Goal: Information Seeking & Learning: Learn about a topic

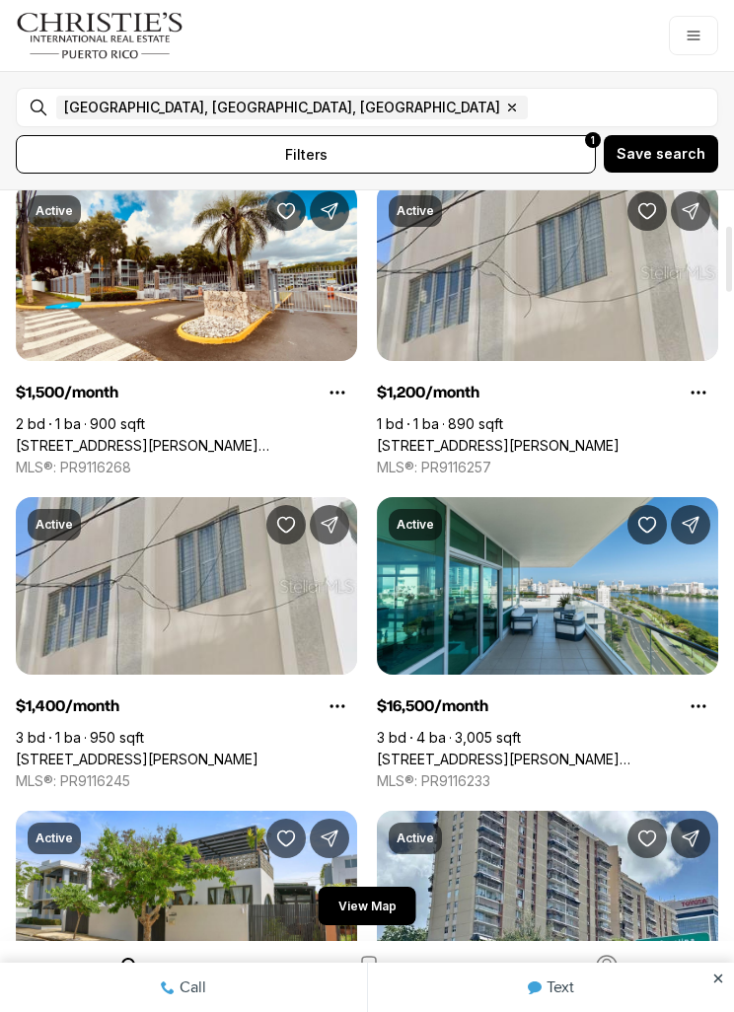
scroll to position [399, 0]
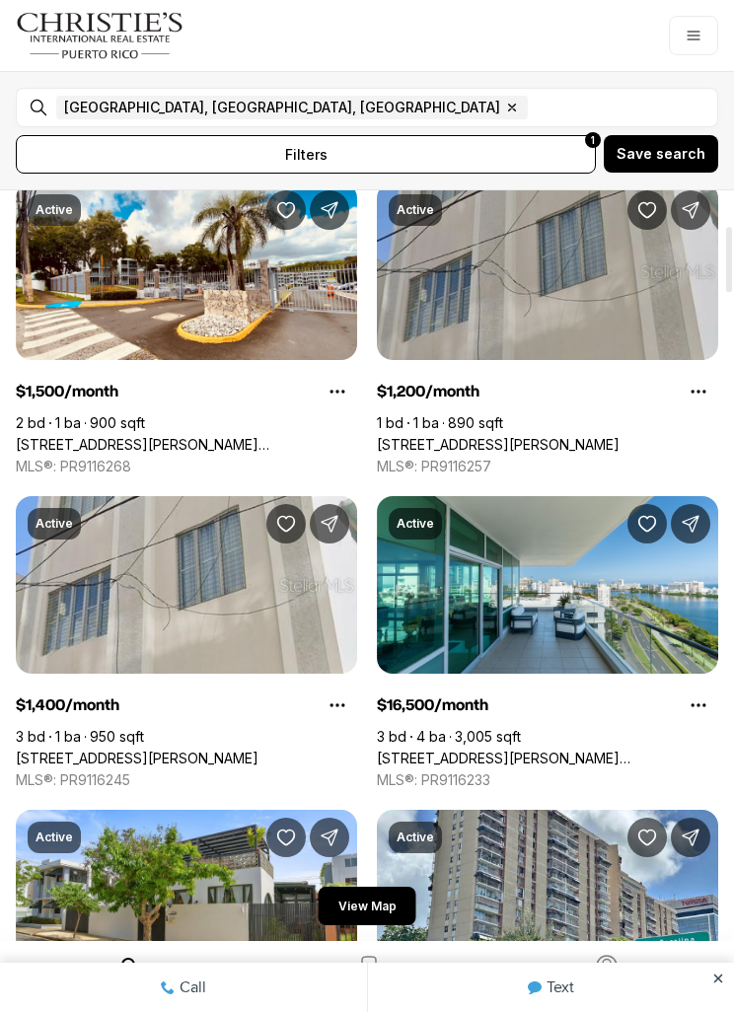
click at [557, 436] on link "[STREET_ADDRESS][PERSON_NAME]" at bounding box center [498, 445] width 243 height 18
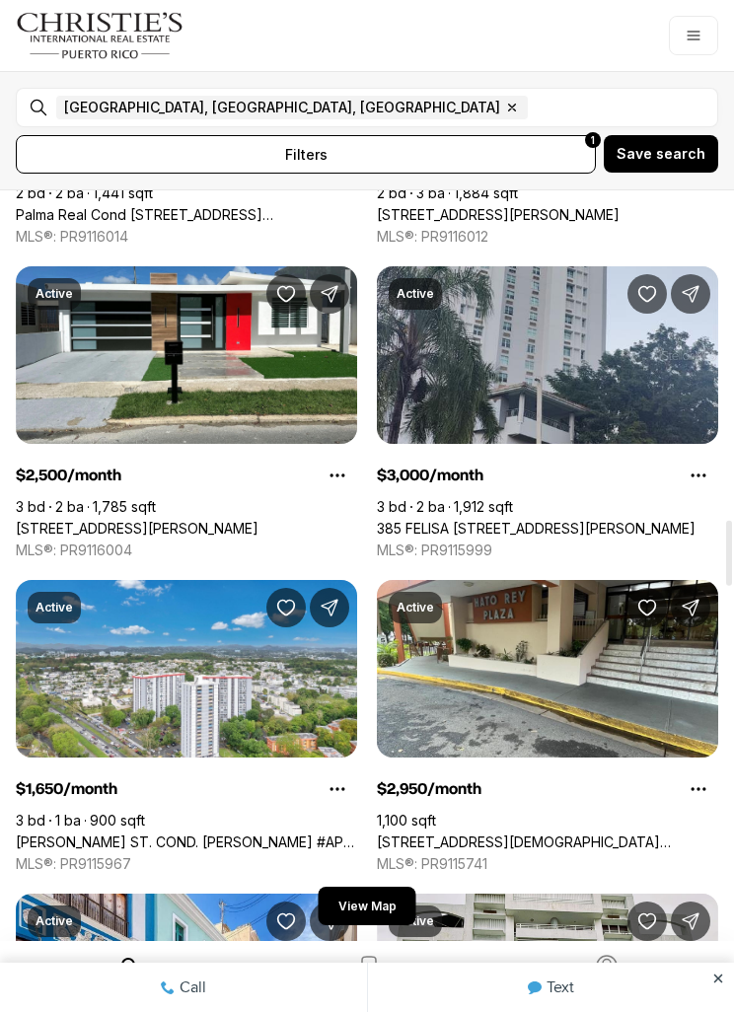
scroll to position [3770, 0]
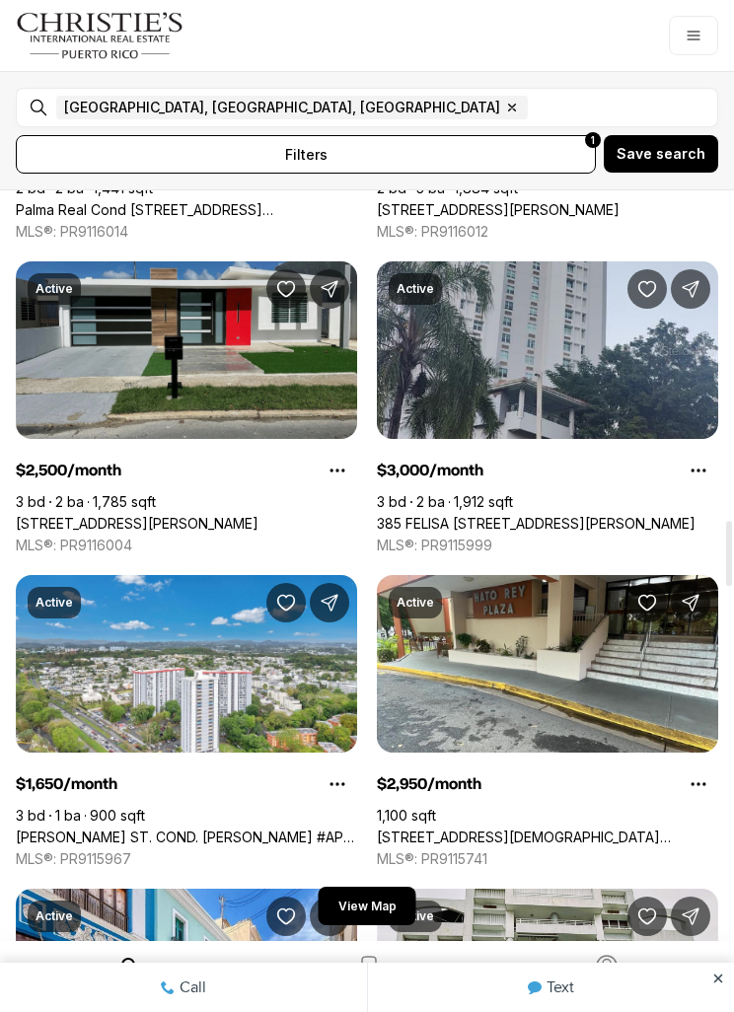
click at [133, 515] on link "[STREET_ADDRESS][PERSON_NAME]" at bounding box center [137, 524] width 243 height 18
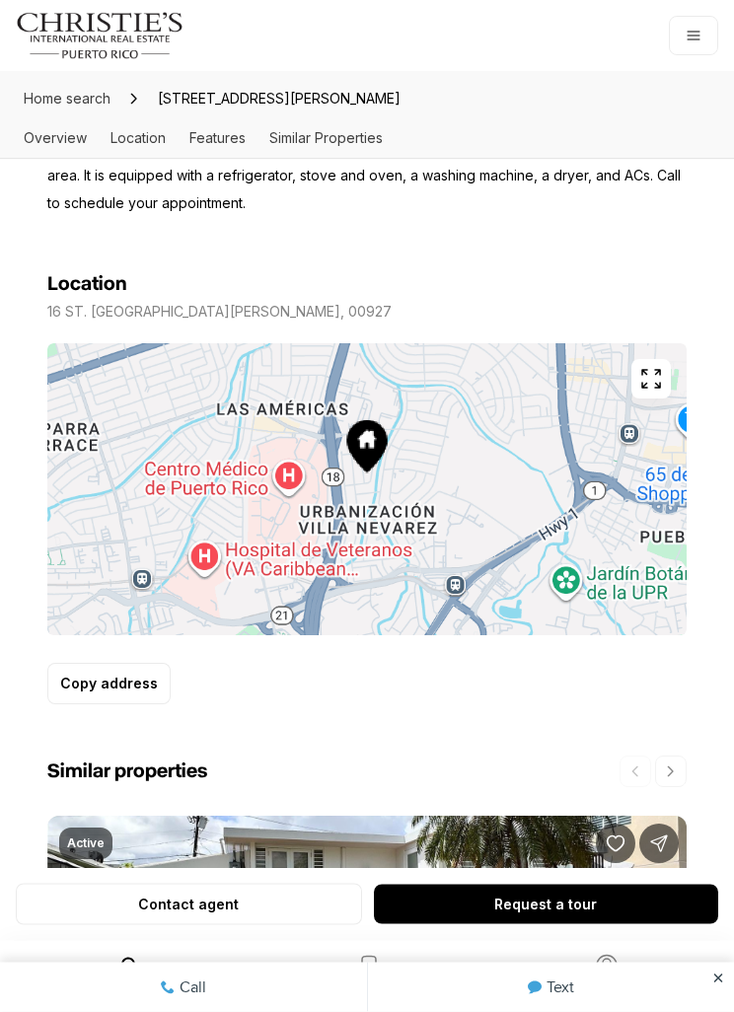
scroll to position [1075, 0]
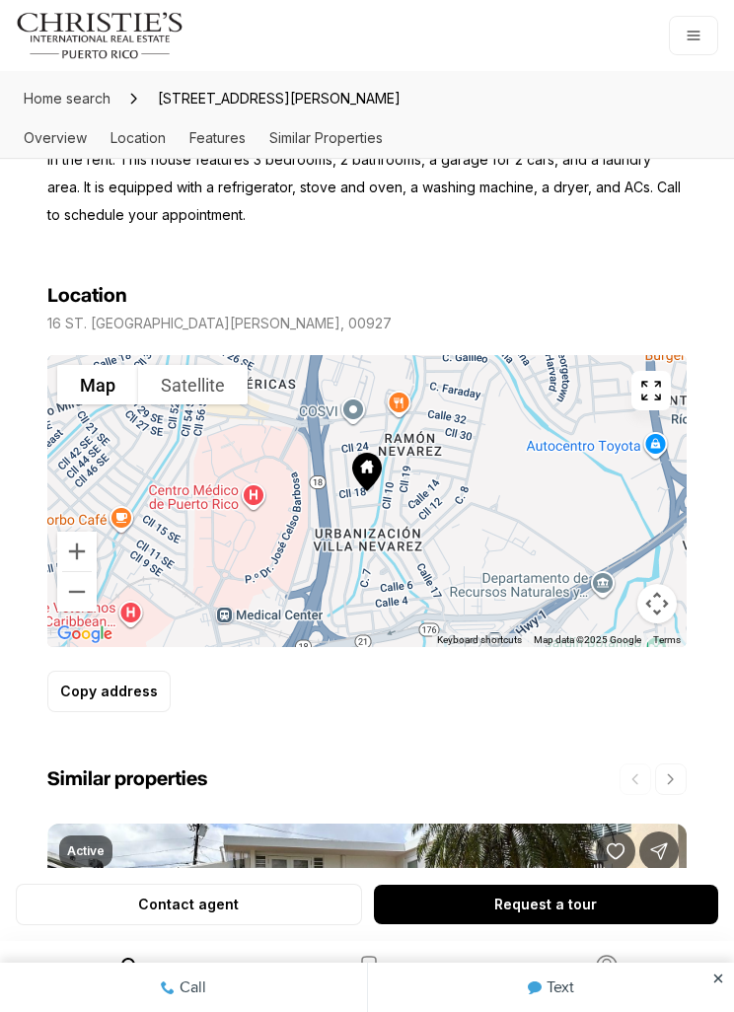
click at [361, 453] on icon at bounding box center [367, 472] width 30 height 38
click at [99, 365] on button "Map" at bounding box center [97, 384] width 81 height 39
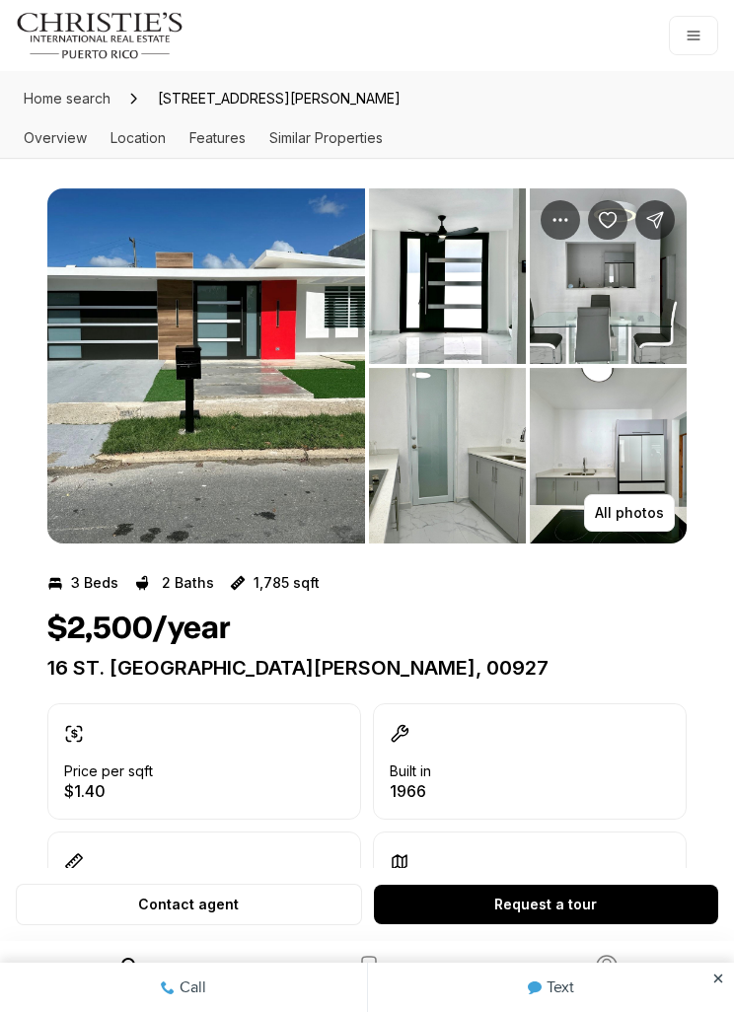
scroll to position [0, 0]
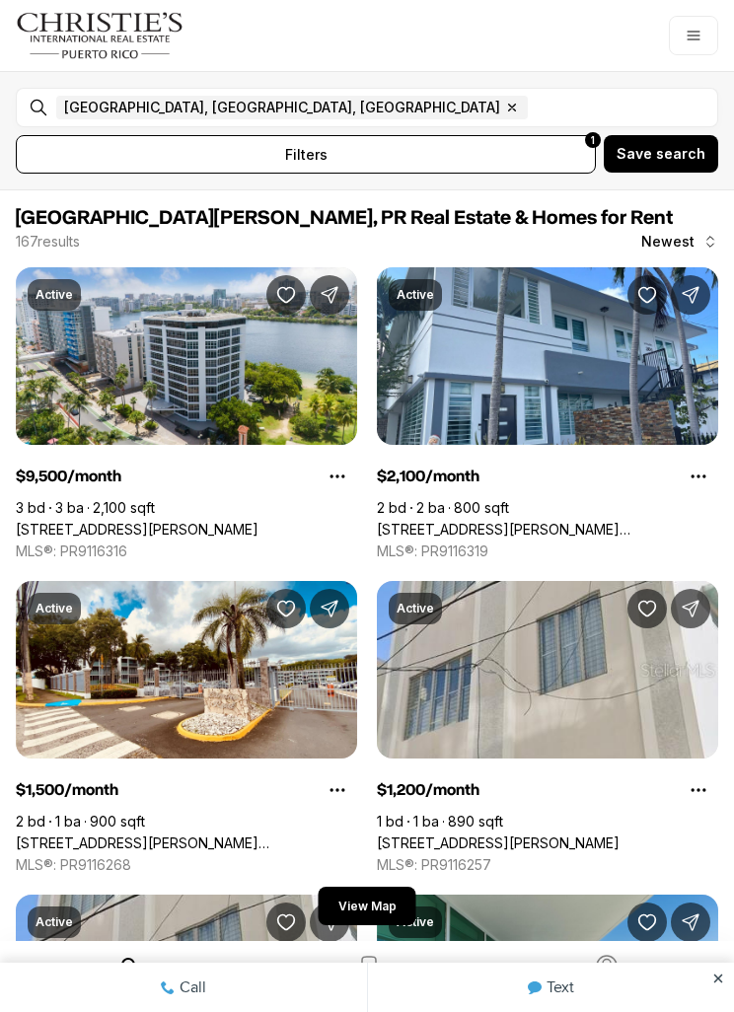
scroll to position [3770, 0]
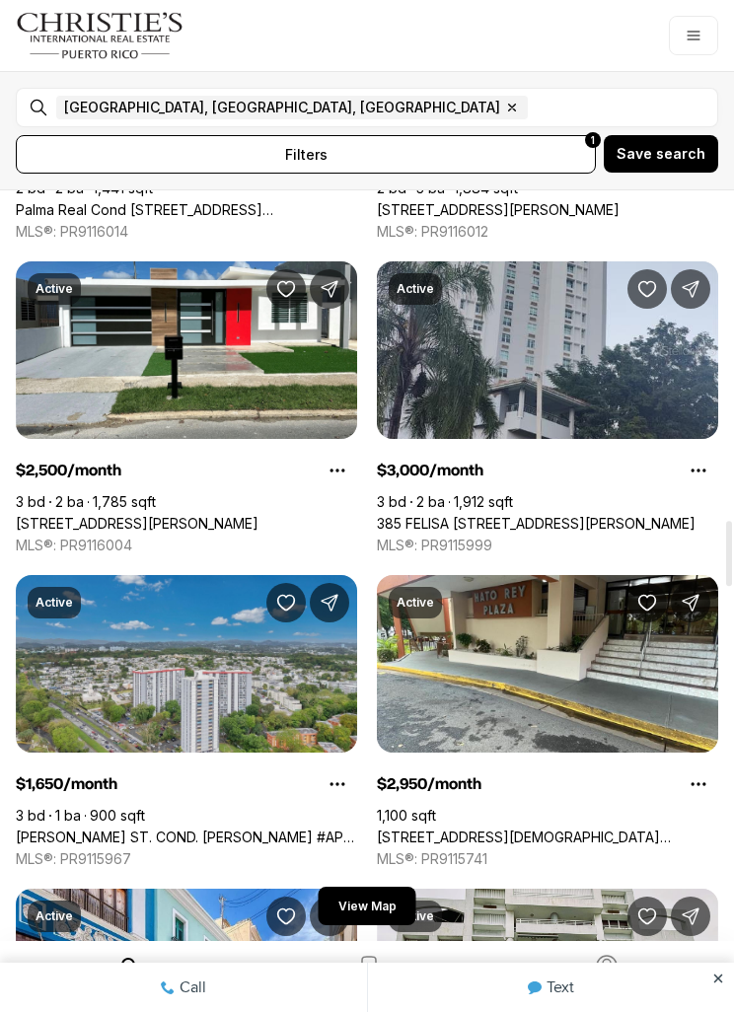
click at [71, 829] on link "[PERSON_NAME] ST. COND. [PERSON_NAME] #APT. 2003, [GEOGRAPHIC_DATA][PERSON_NAME…" at bounding box center [186, 838] width 341 height 18
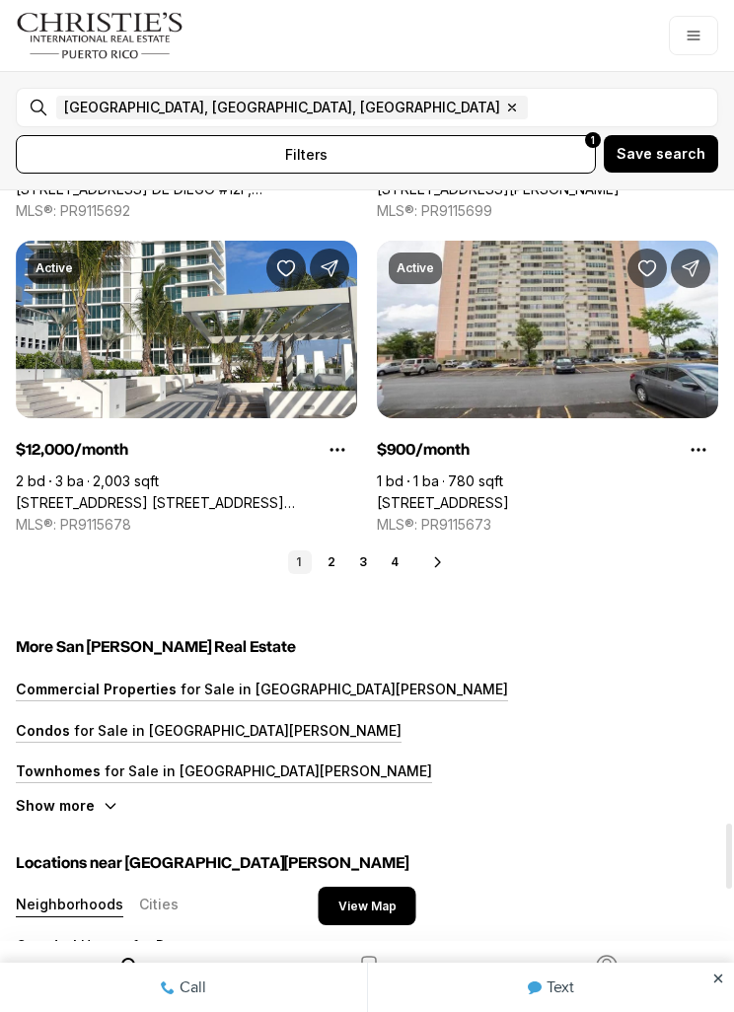
scroll to position [7241, 0]
click at [322, 564] on link "2" at bounding box center [332, 562] width 24 height 24
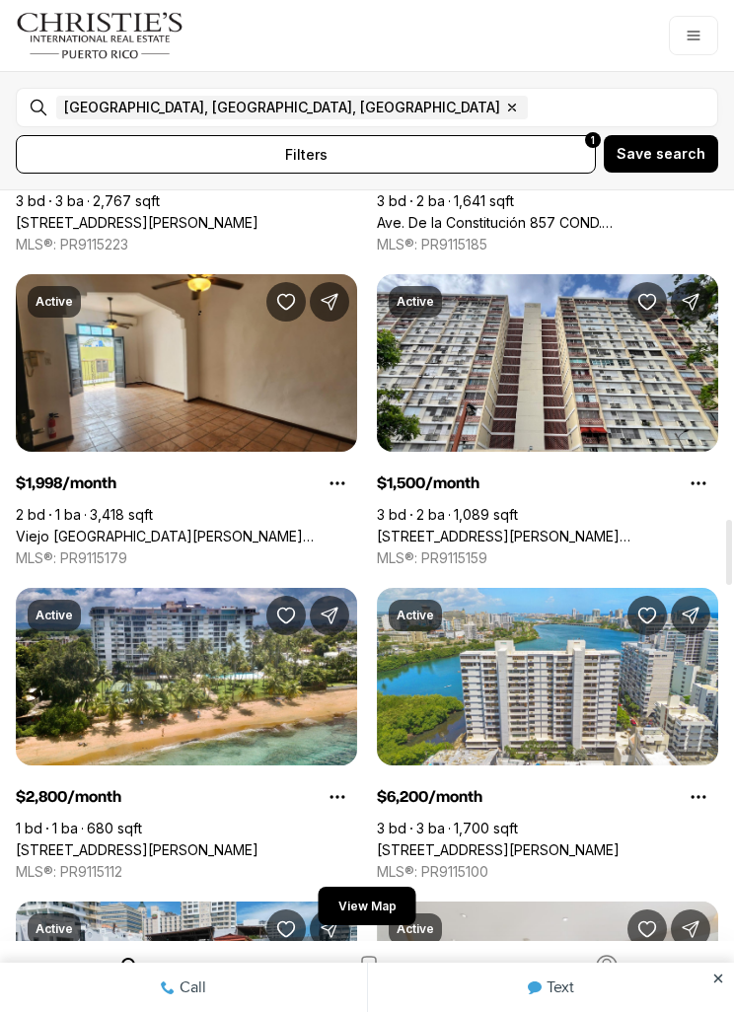
scroll to position [3757, 0]
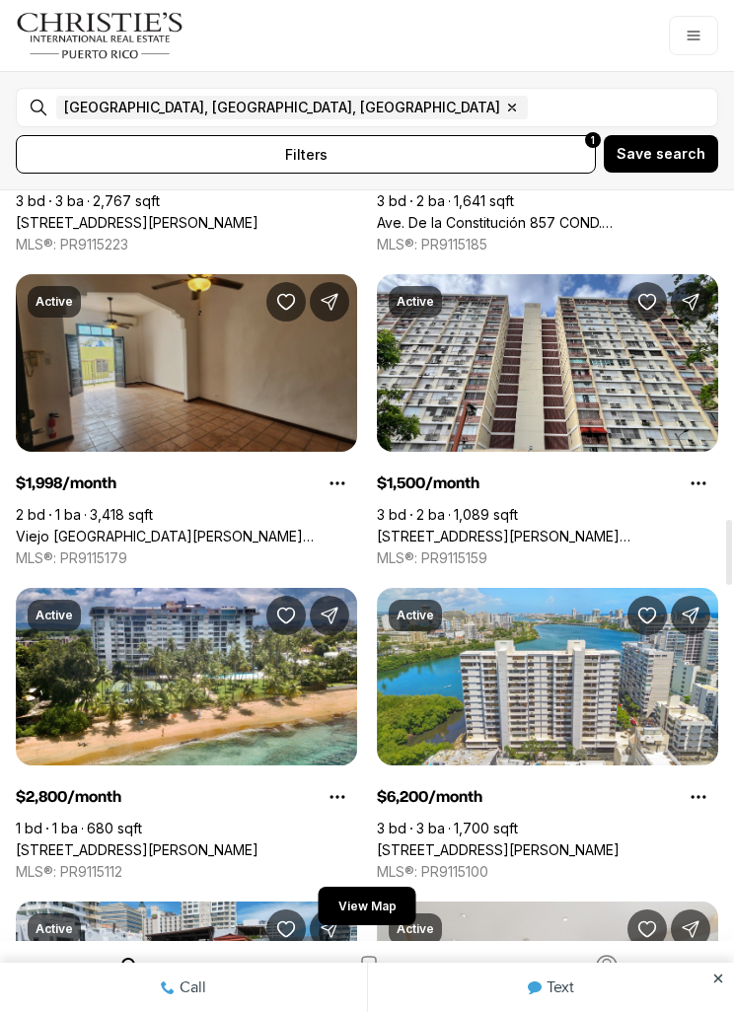
click at [110, 528] on link "Viejo San [PERSON_NAME] COND. [STREET_ADDRESS][PERSON_NAME]" at bounding box center [186, 537] width 341 height 18
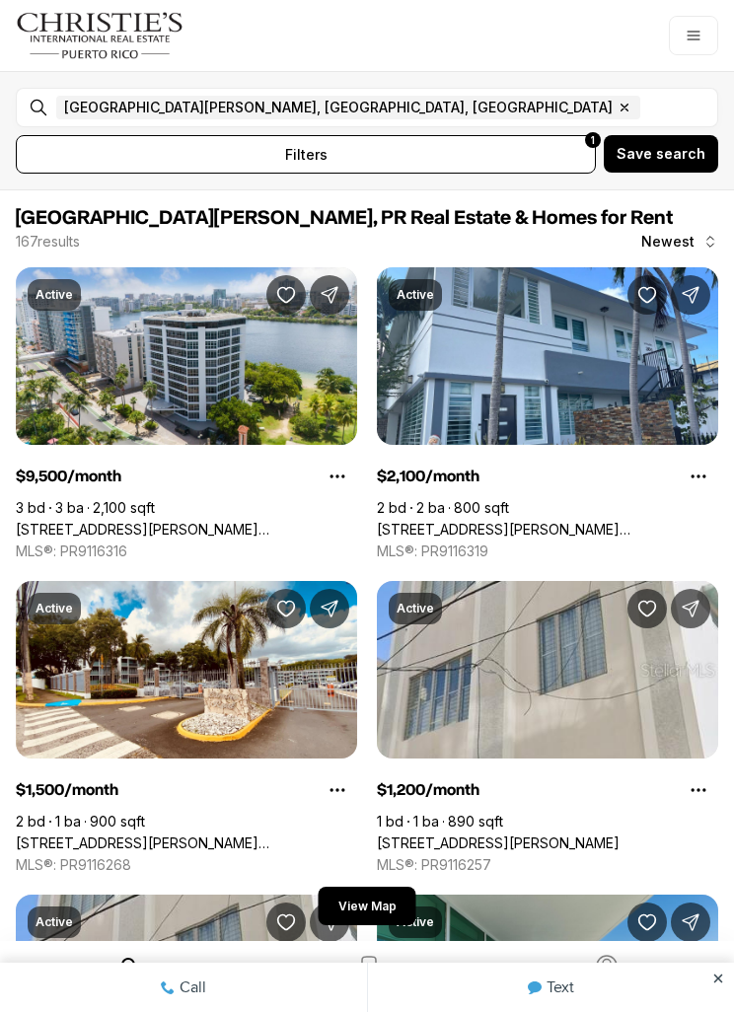
scroll to position [3757, 0]
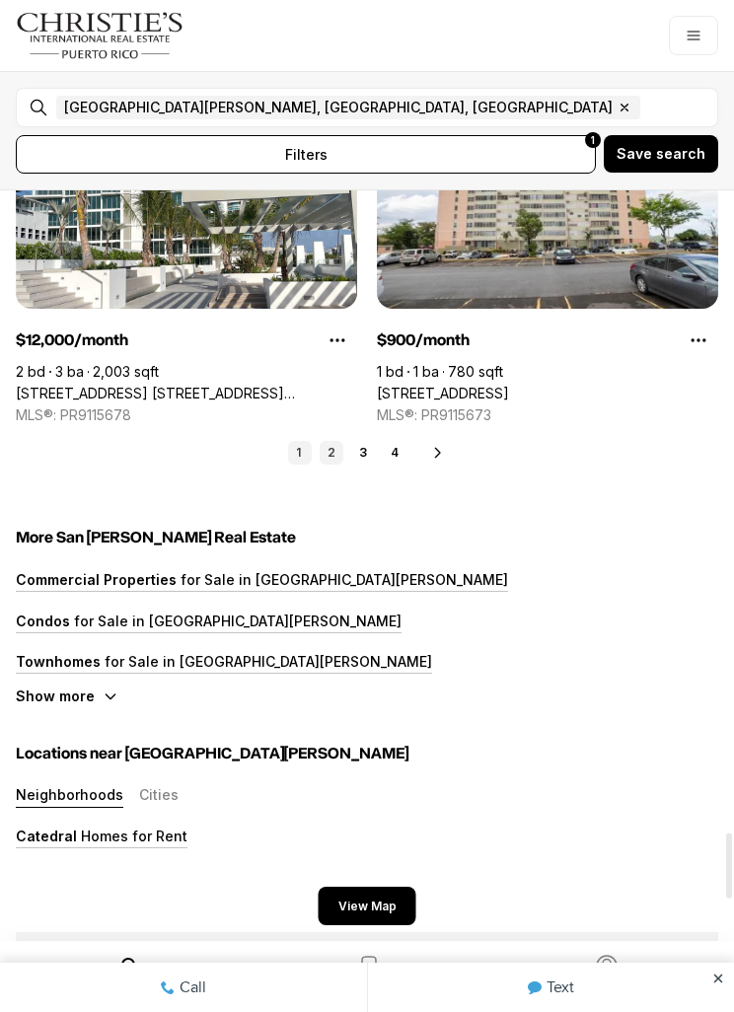
click at [338, 443] on link "2" at bounding box center [332, 453] width 24 height 24
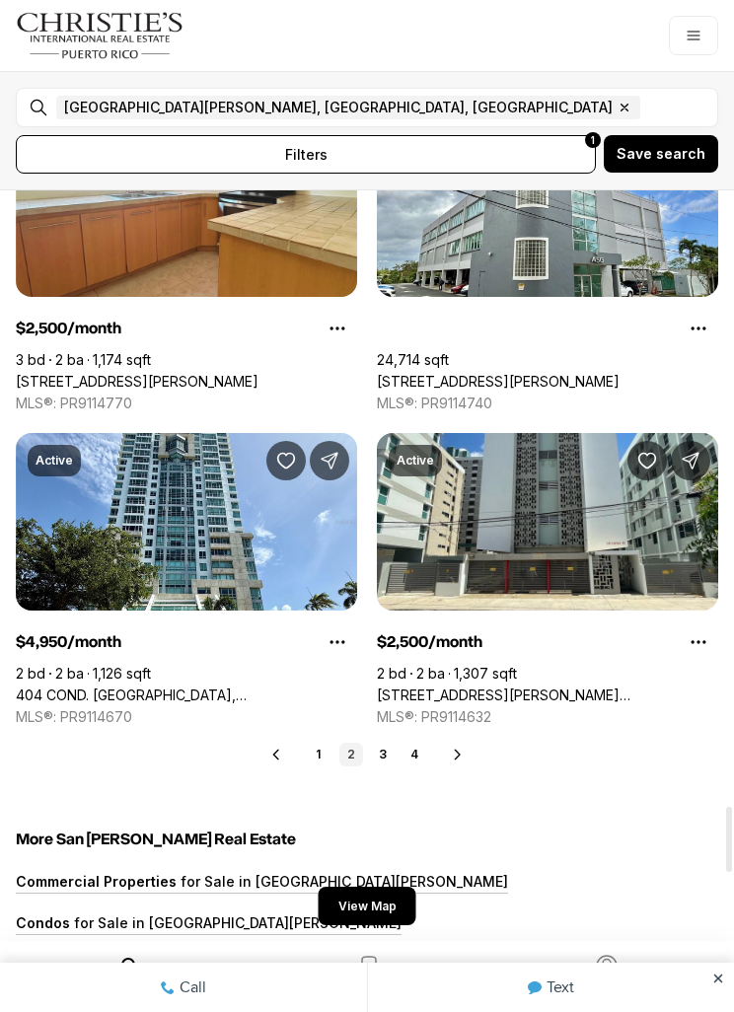
scroll to position [7049, 0]
click at [390, 762] on link "3" at bounding box center [383, 755] width 24 height 24
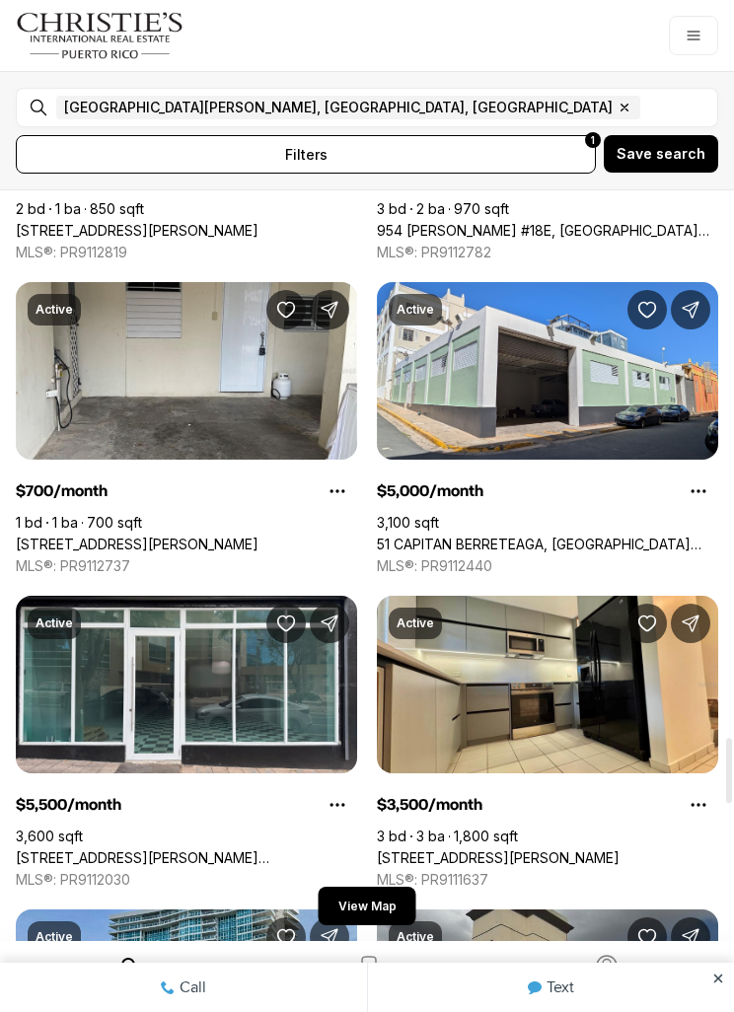
scroll to position [2918, 0]
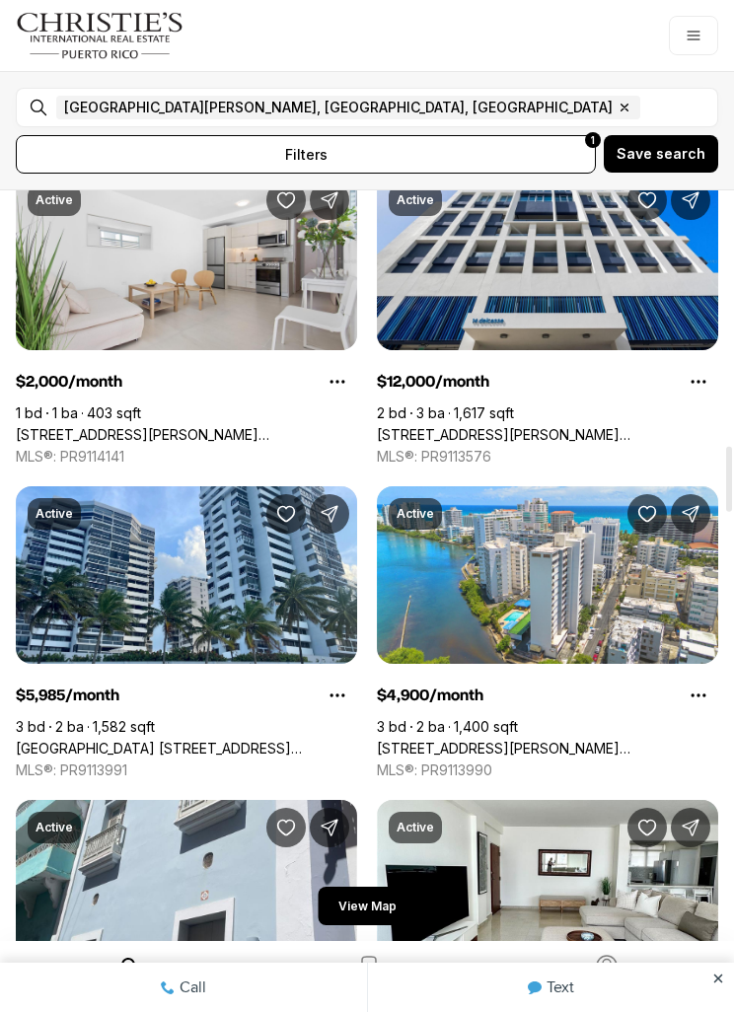
click at [732, 480] on div at bounding box center [729, 479] width 6 height 65
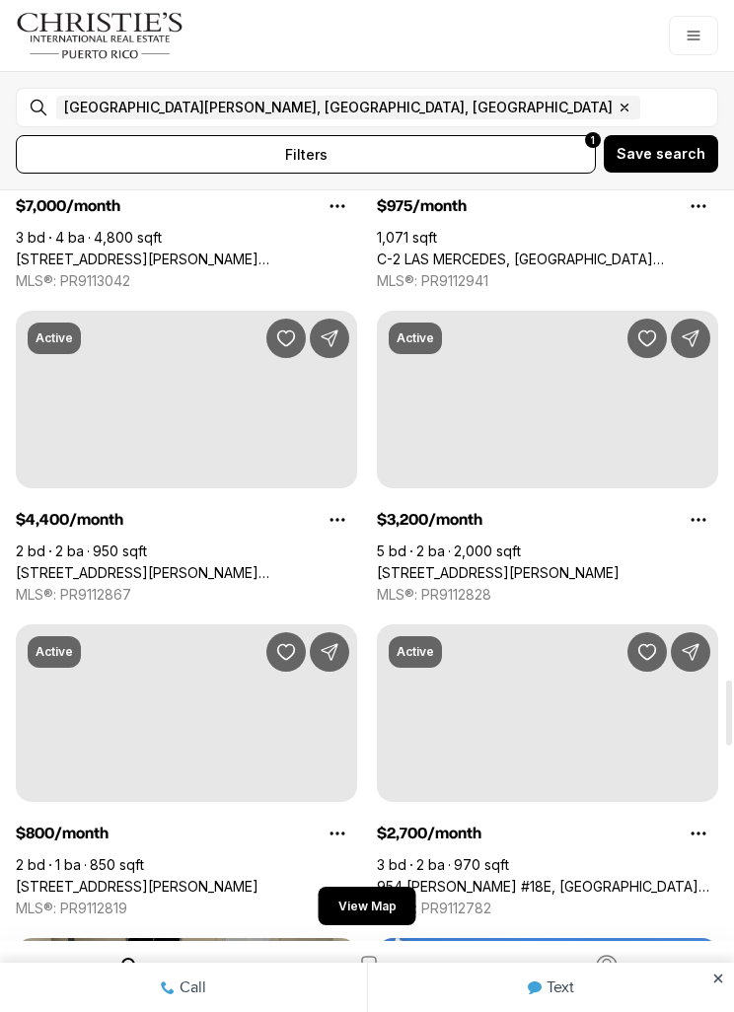
scroll to position [5609, 0]
